Goal: Information Seeking & Learning: Learn about a topic

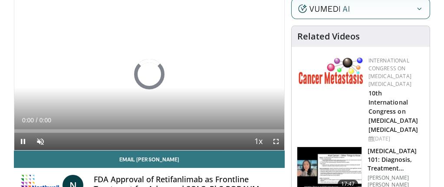
scroll to position [87, 0]
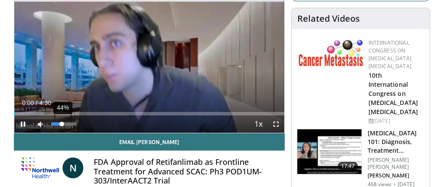
click at [62, 124] on div "44%" at bounding box center [63, 123] width 25 height 3
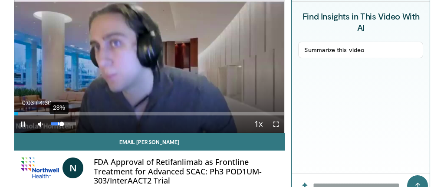
click at [57, 127] on div "28%" at bounding box center [64, 123] width 30 height 17
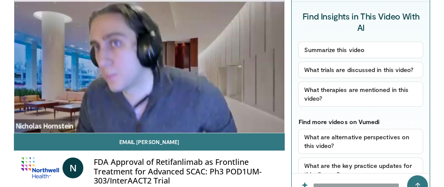
click at [60, 127] on video-js "**********" at bounding box center [149, 56] width 270 height 152
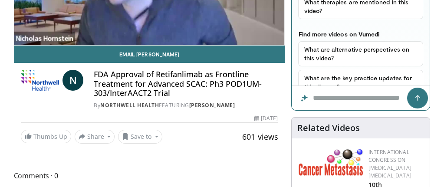
scroll to position [174, 0]
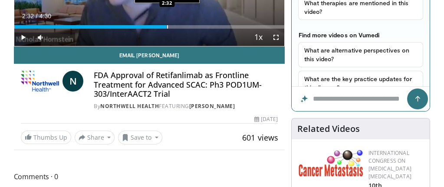
click at [167, 27] on div "Progress Bar" at bounding box center [167, 26] width 1 height 3
click at [156, 18] on div "Current Time 2:33 / Duration 4:30" at bounding box center [149, 16] width 270 height 8
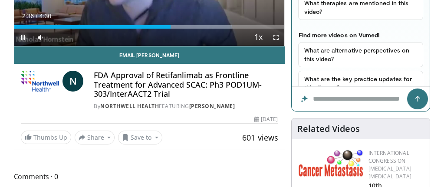
click at [24, 36] on span "Video Player" at bounding box center [22, 37] width 17 height 17
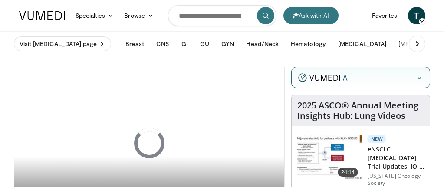
scroll to position [87, 0]
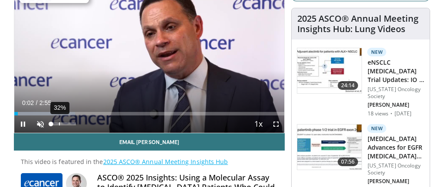
click at [59, 125] on div "32%" at bounding box center [64, 123] width 30 height 17
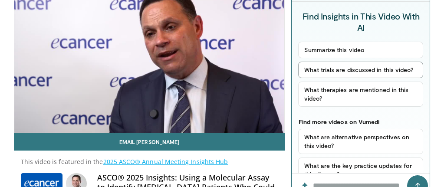
scroll to position [43, 0]
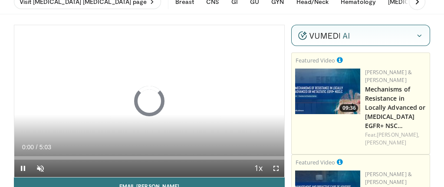
scroll to position [43, 0]
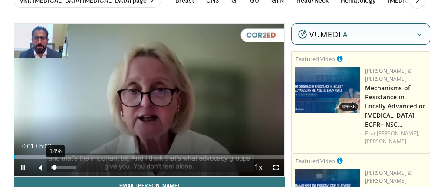
click at [54, 168] on div "14%" at bounding box center [63, 167] width 25 height 3
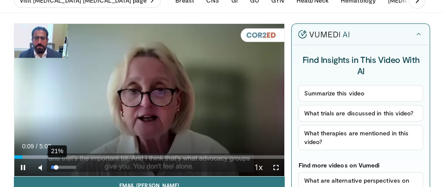
click at [56, 169] on div "Volume Level" at bounding box center [53, 167] width 5 height 3
click at [277, 168] on span "Video Player" at bounding box center [275, 167] width 17 height 17
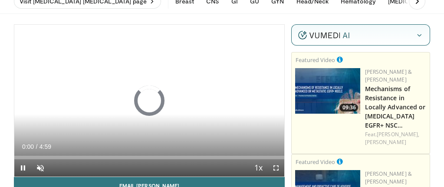
scroll to position [43, 0]
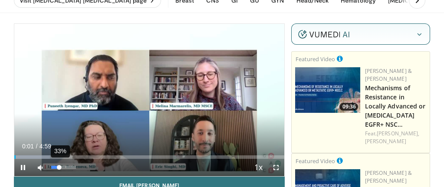
click at [59, 169] on div "33%" at bounding box center [64, 167] width 30 height 17
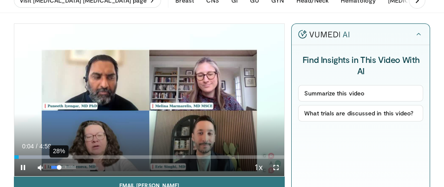
click at [58, 167] on div "Volume Level" at bounding box center [55, 167] width 8 height 3
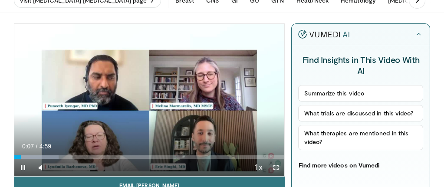
click at [272, 164] on span "Video Player" at bounding box center [275, 167] width 17 height 17
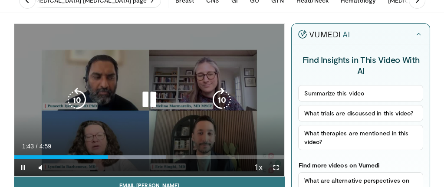
click at [193, 56] on div "10 seconds Tap to unmute" at bounding box center [149, 100] width 270 height 152
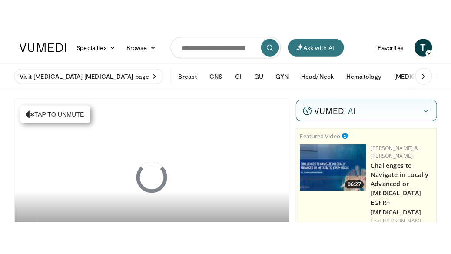
scroll to position [43, 0]
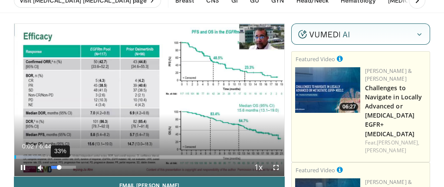
click at [59, 166] on div "33%" at bounding box center [63, 167] width 25 height 3
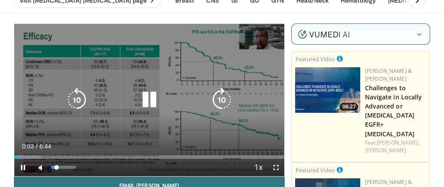
click at [56, 166] on div "Volume Level" at bounding box center [54, 167] width 6 height 3
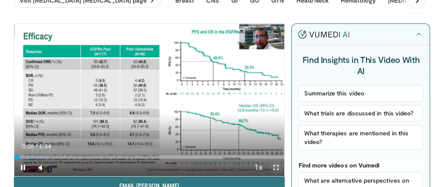
drag, startPoint x: 278, startPoint y: 165, endPoint x: 278, endPoint y: 218, distance: 52.5
click at [278, 165] on span "Video Player" at bounding box center [275, 167] width 17 height 17
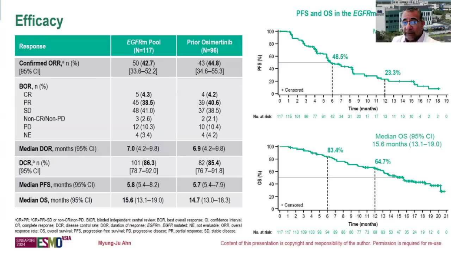
click at [49, 187] on div "10 seconds Tap to unmute" at bounding box center [225, 127] width 451 height 254
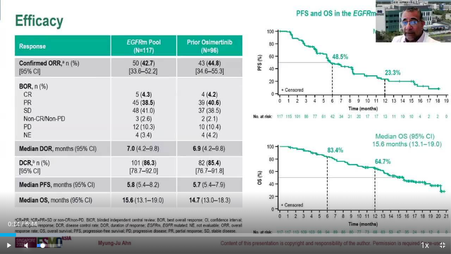
click at [28, 187] on span "Video Player" at bounding box center [25, 244] width 17 height 17
click at [8, 187] on span "Video Player" at bounding box center [8, 244] width 17 height 17
drag, startPoint x: 37, startPoint y: 246, endPoint x: 45, endPoint y: 247, distance: 7.9
click at [45, 187] on div "Volume Level" at bounding box center [41, 245] width 9 height 3
click at [47, 187] on div "Volume Level" at bounding box center [42, 245] width 10 height 3
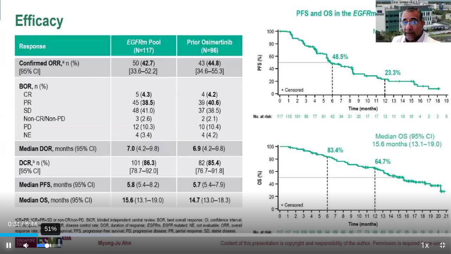
click at [49, 187] on div "51%" at bounding box center [49, 245] width 25 height 3
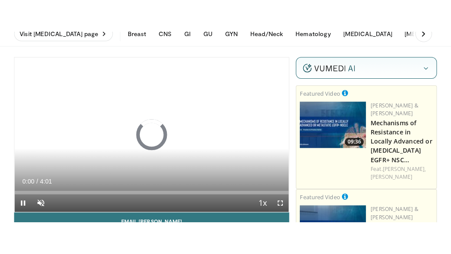
scroll to position [43, 0]
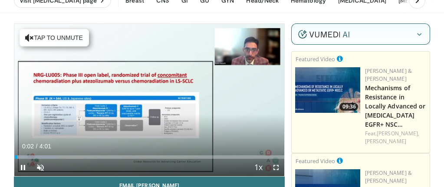
click at [55, 167] on div "Current Time 0:02 / Duration 4:01 Pause Skip Backward Skip Forward Unmute Loade…" at bounding box center [149, 167] width 270 height 17
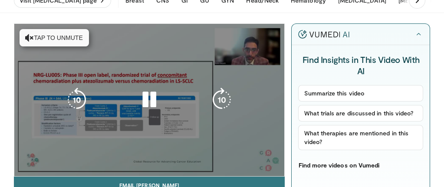
click at [54, 168] on video-js "**********" at bounding box center [149, 100] width 270 height 152
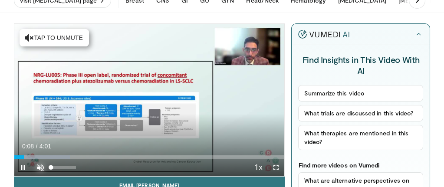
click at [39, 168] on span "Video Player" at bounding box center [40, 167] width 17 height 17
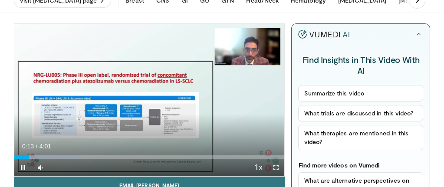
click at [63, 170] on video-js "**********" at bounding box center [149, 100] width 270 height 152
click at [62, 169] on video-js "**********" at bounding box center [149, 100] width 270 height 152
click at [277, 168] on span "Video Player" at bounding box center [275, 167] width 17 height 17
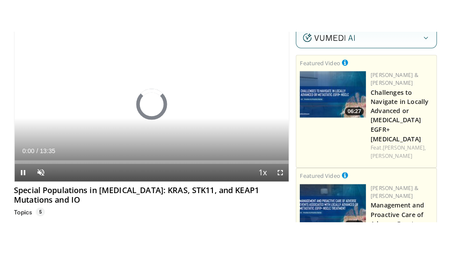
scroll to position [87, 0]
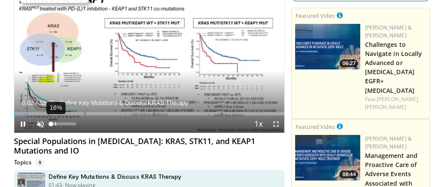
click at [55, 122] on div "16%" at bounding box center [63, 123] width 25 height 3
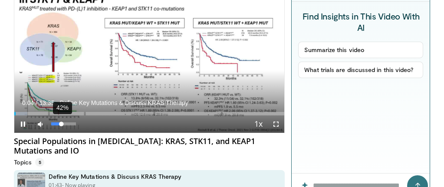
click at [61, 123] on div "42%" at bounding box center [63, 123] width 25 height 3
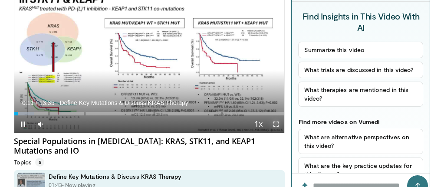
click at [276, 124] on span "Video Player" at bounding box center [275, 123] width 17 height 17
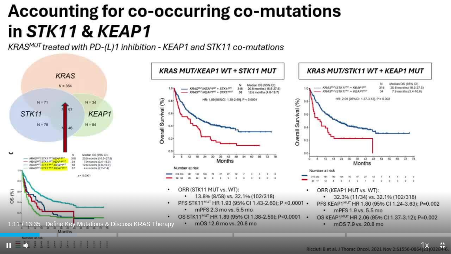
click at [35, 187] on div "63%" at bounding box center [34, 244] width 0 height 17
